Goal: Find contact information: Find contact information

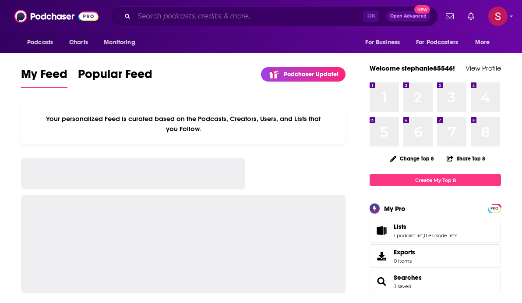
click at [190, 19] on input "Search podcasts, credits, & more..." at bounding box center [248, 16] width 229 height 14
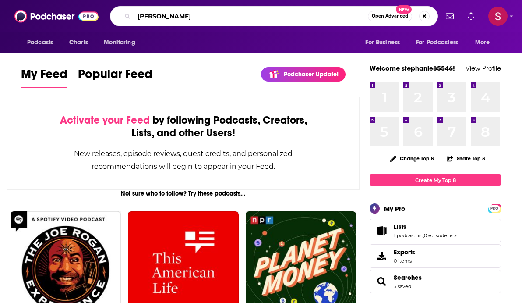
type input "[PERSON_NAME]"
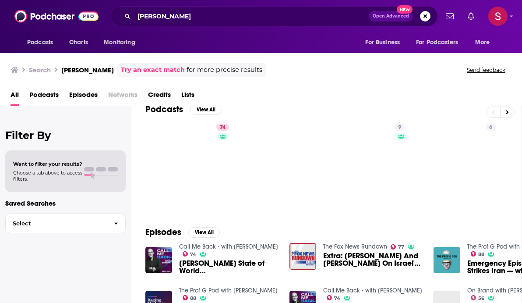
scroll to position [17, 0]
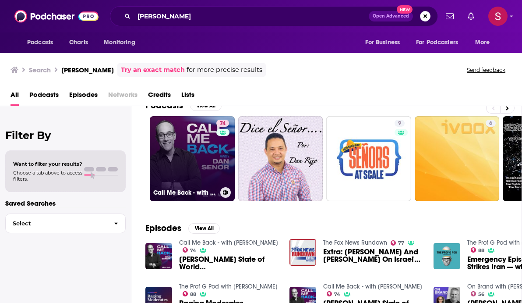
click at [185, 157] on link "74 Call Me Back - with [PERSON_NAME]" at bounding box center [192, 158] width 85 height 85
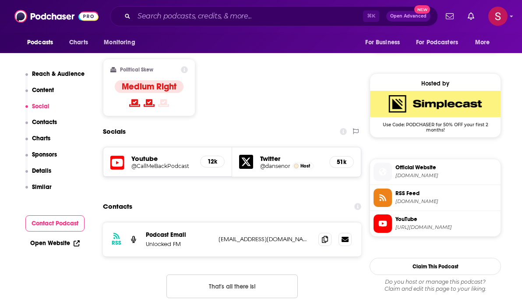
scroll to position [672, 0]
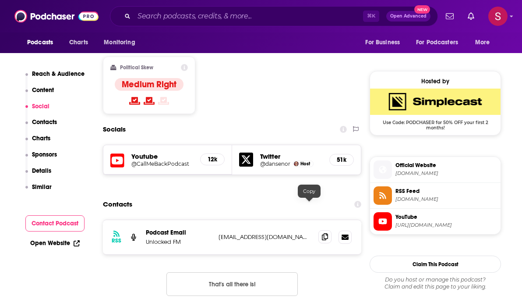
click at [322, 233] on icon at bounding box center [325, 236] width 6 height 7
click at [157, 196] on div "Contacts" at bounding box center [232, 204] width 258 height 17
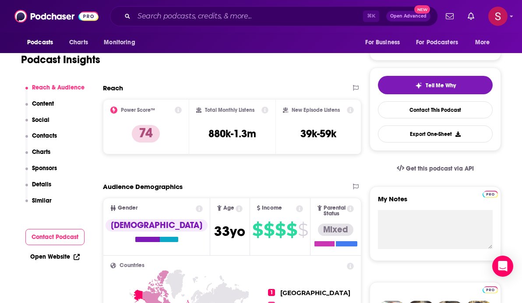
scroll to position [0, 0]
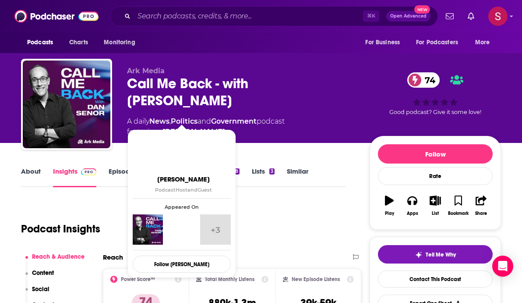
click at [174, 127] on link "[PERSON_NAME]" at bounding box center [193, 132] width 63 height 11
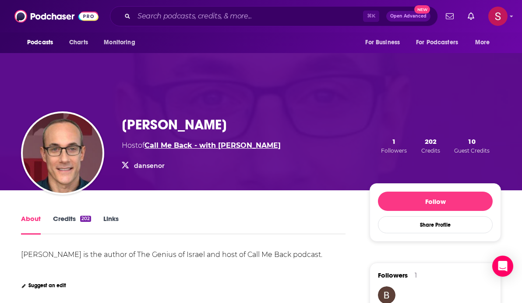
click at [175, 146] on link "Call Me Back - with [PERSON_NAME]" at bounding box center [212, 145] width 136 height 8
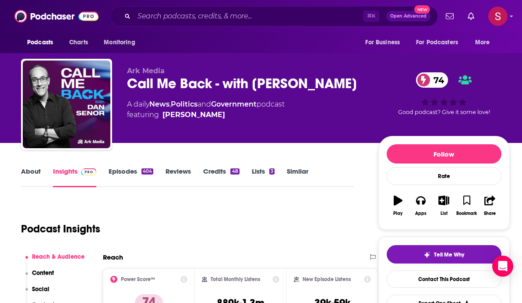
click at [126, 169] on link "Episodes 404" at bounding box center [131, 177] width 45 height 20
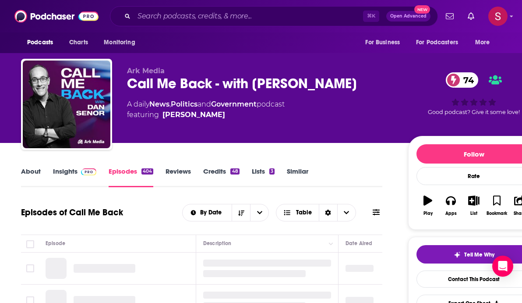
click at [215, 168] on link "Credits 48" at bounding box center [221, 177] width 36 height 20
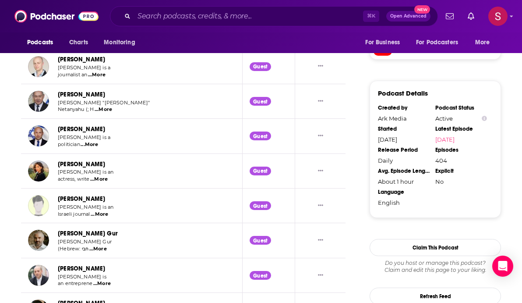
scroll to position [932, 0]
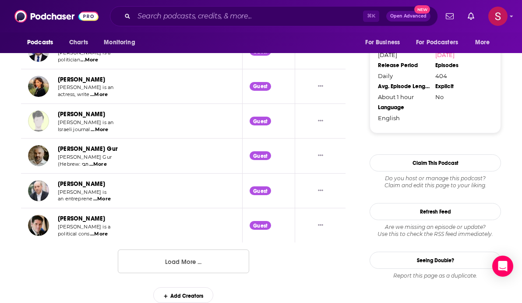
click at [192, 257] on button "Load More ..." at bounding box center [183, 261] width 131 height 24
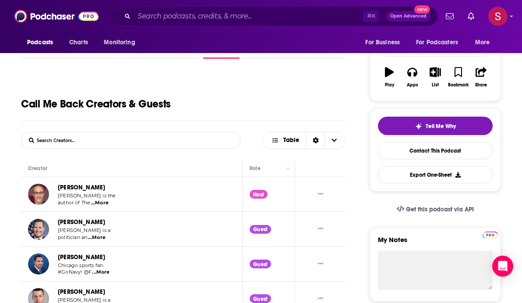
scroll to position [0, 0]
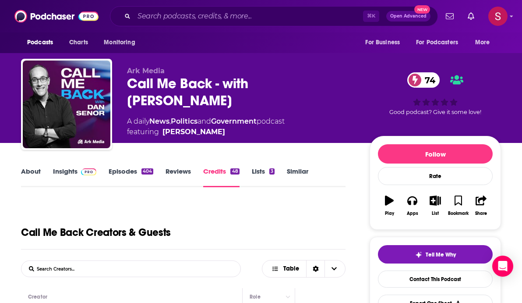
click at [93, 267] on input "List Search Input" at bounding box center [66, 268] width 91 height 16
type input "producer"
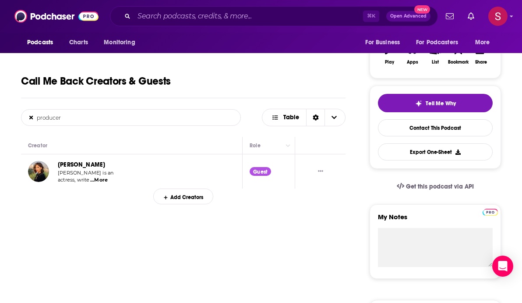
scroll to position [137, 0]
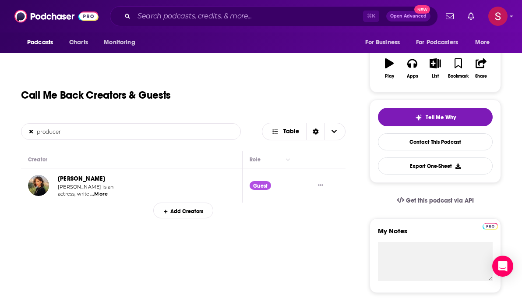
click at [30, 132] on icon at bounding box center [31, 132] width 4 height 4
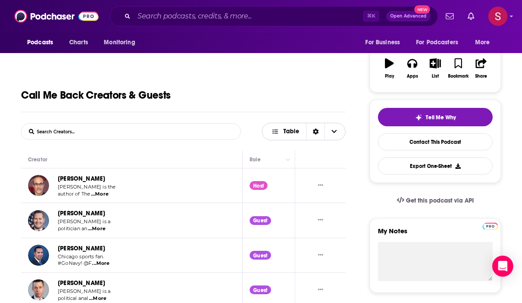
click at [289, 129] on span "Table" at bounding box center [291, 131] width 16 height 6
click at [224, 96] on div "Call Me Back Creators & Guests" at bounding box center [183, 88] width 324 height 48
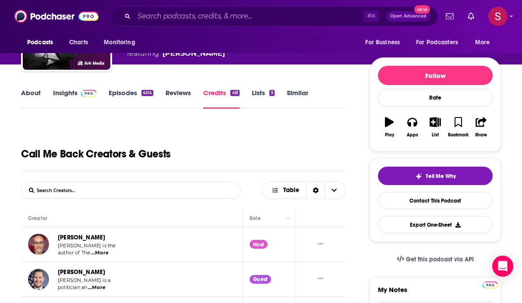
scroll to position [6, 0]
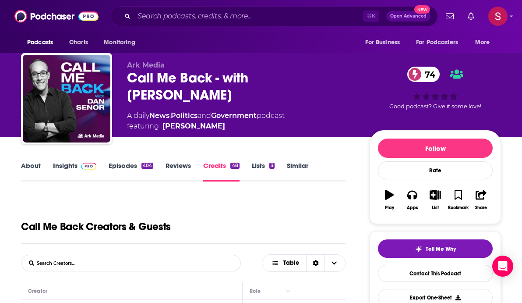
click at [174, 164] on link "Reviews" at bounding box center [177, 171] width 25 height 20
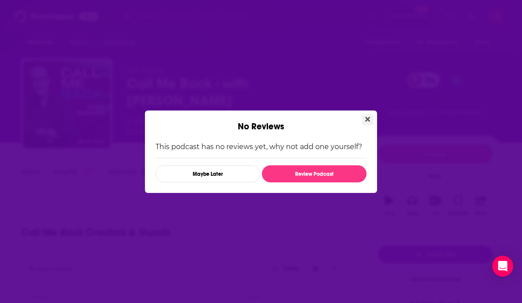
click at [367, 116] on icon "Close" at bounding box center [367, 119] width 5 height 7
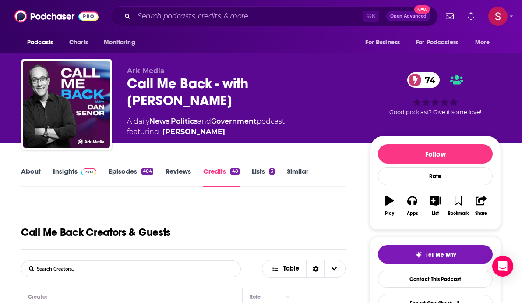
click at [293, 171] on link "Similar" at bounding box center [297, 177] width 21 height 20
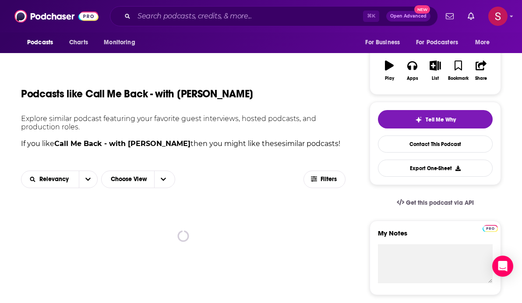
scroll to position [99, 0]
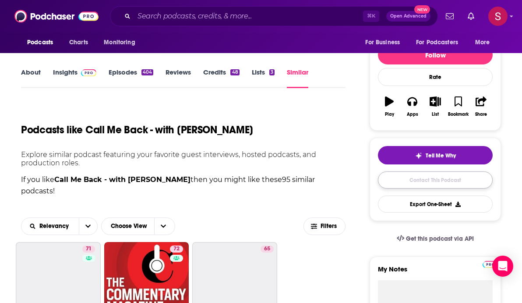
click at [412, 174] on link "Contact This Podcast" at bounding box center [435, 179] width 115 height 17
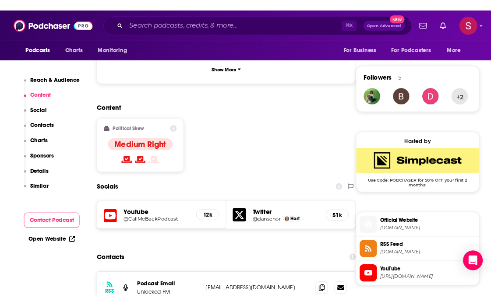
scroll to position [509, 0]
